Goal: Task Accomplishment & Management: Use online tool/utility

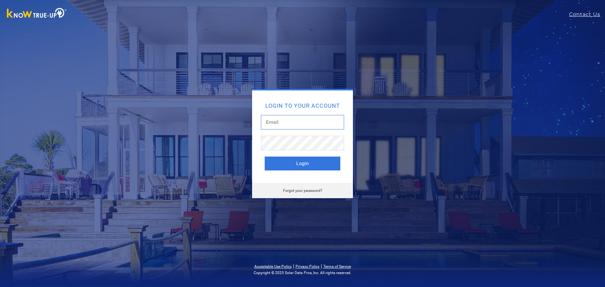
click at [279, 125] on input "text" at bounding box center [302, 122] width 83 height 15
type input "jessicaa@solarnegotiators.com"
click at [291, 151] on div at bounding box center [302, 146] width 83 height 21
click at [295, 159] on button "Login" at bounding box center [303, 164] width 76 height 14
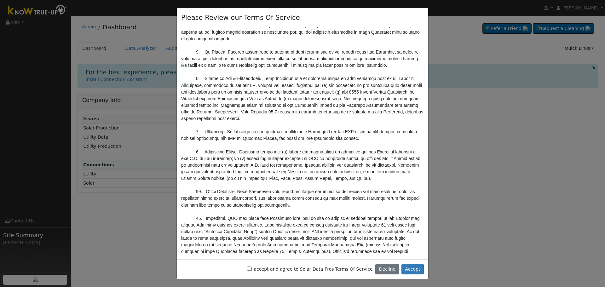
scroll to position [2080, 0]
click at [251, 270] on input "I accept and agree to Solar Data Pros Terms Of Service" at bounding box center [249, 269] width 4 height 4
checkbox input "true"
click at [406, 267] on button "Accept" at bounding box center [413, 269] width 22 height 11
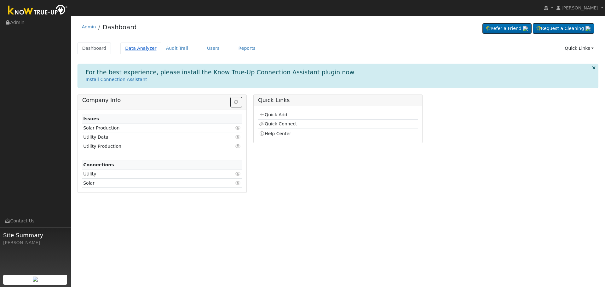
click at [137, 49] on link "Data Analyzer" at bounding box center [140, 49] width 41 height 12
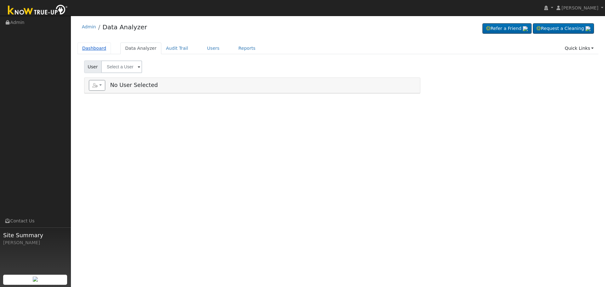
click at [96, 48] on link "Dashboard" at bounding box center [95, 49] width 34 height 12
